Goal: Find contact information: Find contact information

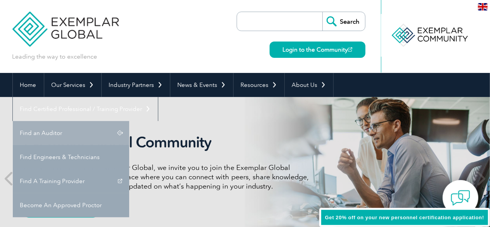
click at [129, 121] on link "Find an Auditor" at bounding box center [71, 133] width 116 height 24
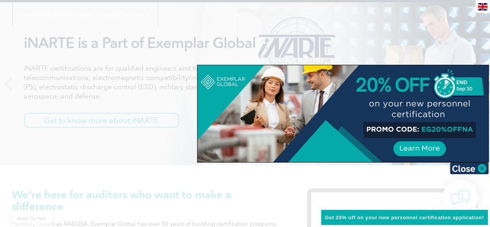
scroll to position [95, 0]
click at [483, 169] on img at bounding box center [469, 168] width 39 height 12
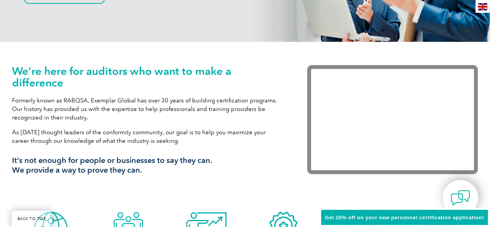
scroll to position [0, 0]
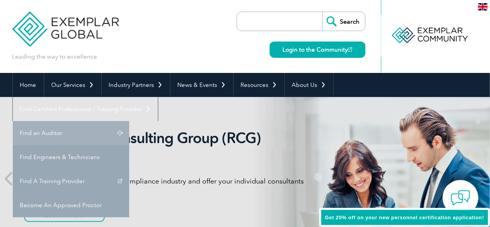
click at [129, 121] on link "Find an Auditor" at bounding box center [71, 133] width 116 height 24
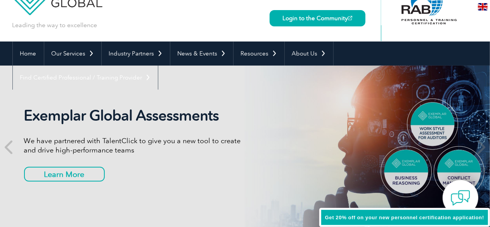
scroll to position [31, 0]
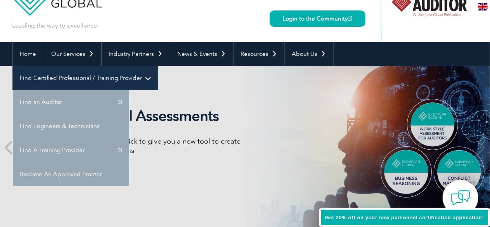
click at [158, 66] on link "Find Certified Professional / Training Provider" at bounding box center [85, 78] width 145 height 24
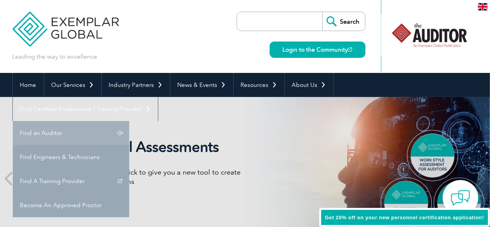
click at [129, 121] on link "Find an Auditor" at bounding box center [71, 133] width 116 height 24
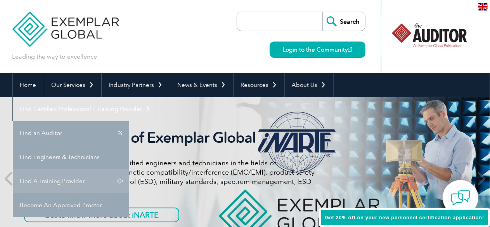
click at [129, 169] on link "Find A Training Provider" at bounding box center [71, 181] width 116 height 24
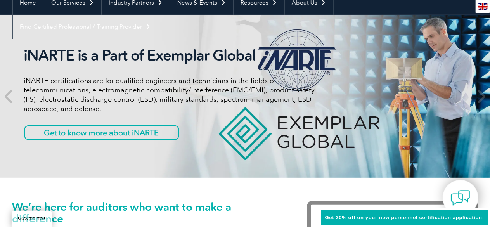
scroll to position [83, 0]
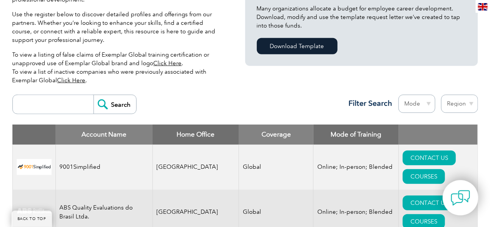
scroll to position [214, 0]
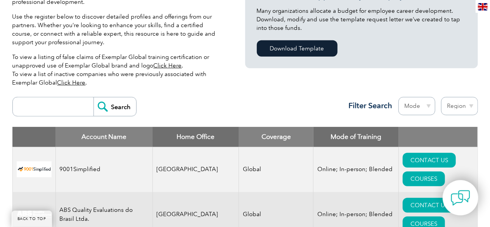
click at [43, 101] on input "search" at bounding box center [55, 106] width 77 height 19
type input "TNV"
click at [110, 104] on input "Search" at bounding box center [114, 106] width 43 height 19
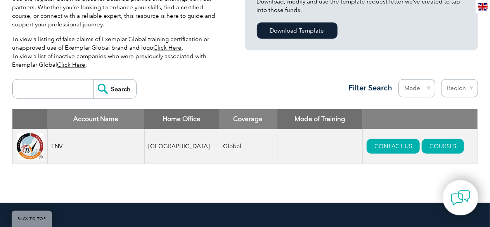
scroll to position [232, 0]
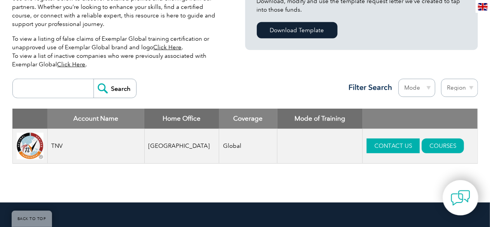
click at [392, 146] on link "CONTACT US" at bounding box center [392, 145] width 53 height 15
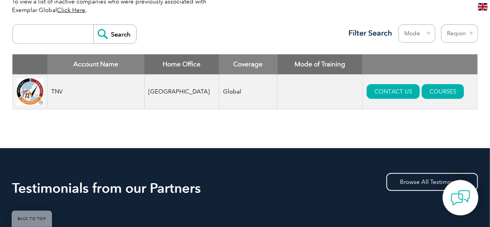
scroll to position [287, 0]
